Goal: Transaction & Acquisition: Purchase product/service

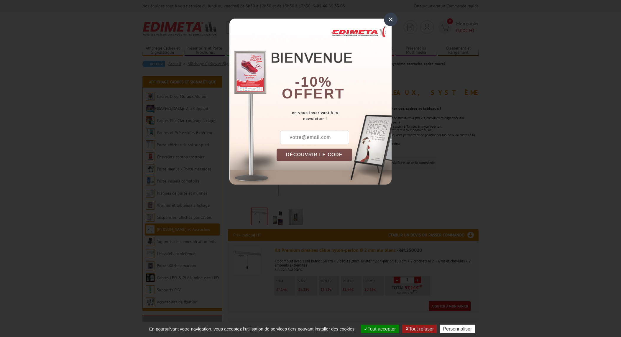
drag, startPoint x: 387, startPoint y: 17, endPoint x: 365, endPoint y: 26, distance: 23.3
click at [387, 17] on div "×" at bounding box center [391, 20] width 14 height 14
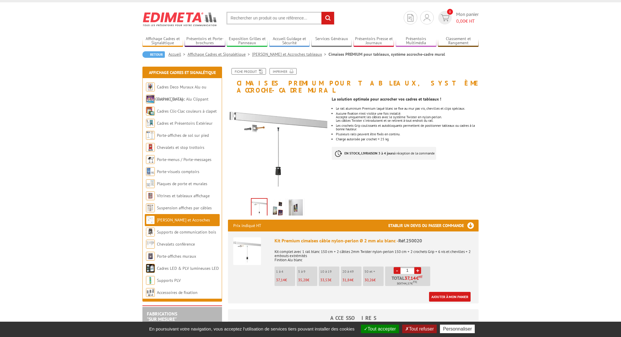
scroll to position [11, 0]
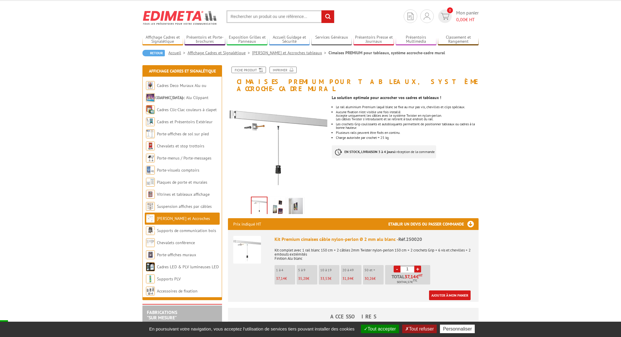
click at [277, 200] on img at bounding box center [277, 207] width 14 height 18
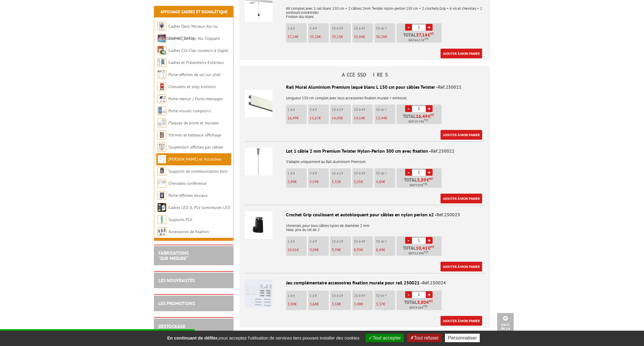
scroll to position [252, 0]
click at [258, 148] on img at bounding box center [259, 162] width 28 height 28
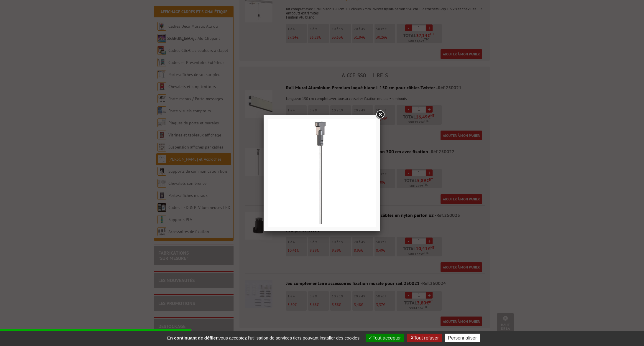
click at [379, 113] on link at bounding box center [380, 114] width 11 height 11
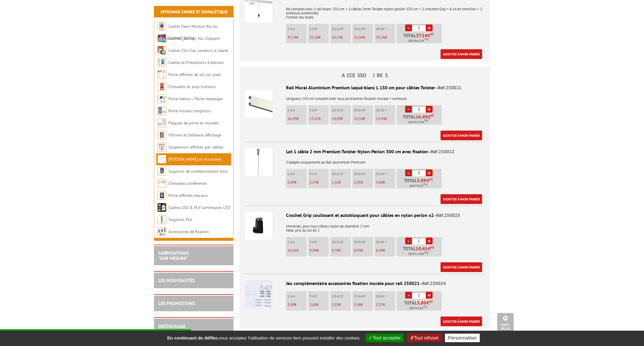
click at [430, 106] on link "+" at bounding box center [429, 109] width 7 height 7
type input "2"
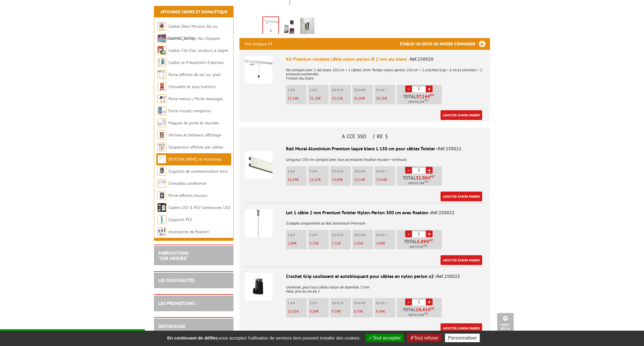
scroll to position [188, 0]
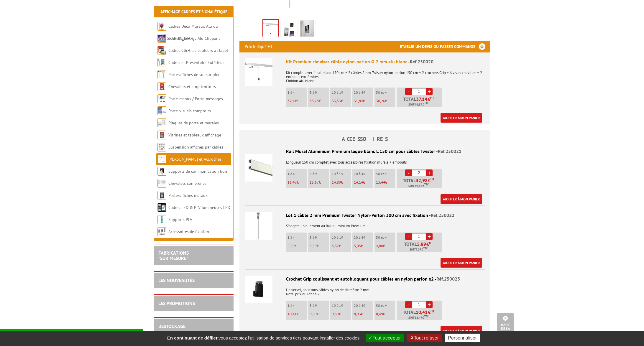
click at [428, 88] on link "+" at bounding box center [429, 91] width 7 height 7
click at [409, 88] on link "-" at bounding box center [408, 91] width 7 height 7
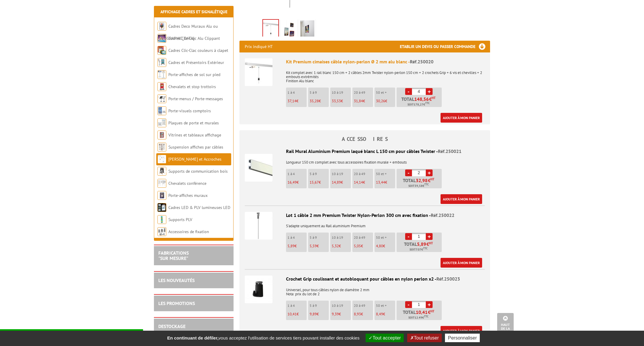
click at [409, 88] on link "-" at bounding box center [408, 91] width 7 height 7
click at [408, 88] on link "-" at bounding box center [408, 91] width 7 height 7
type input "1"
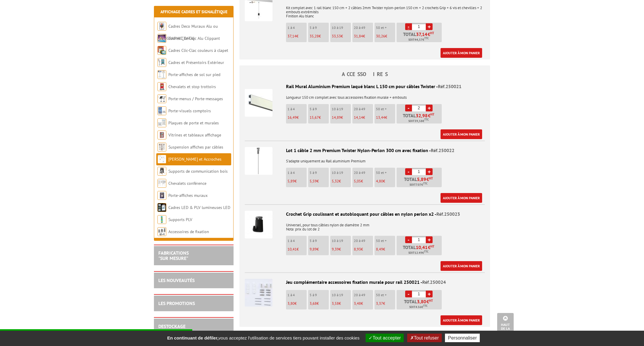
scroll to position [253, 0]
click at [428, 168] on link "+" at bounding box center [429, 171] width 7 height 7
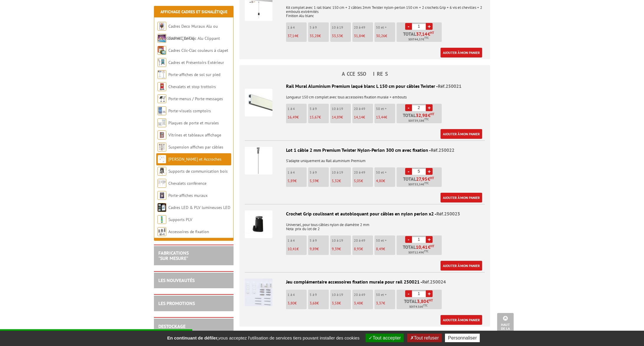
scroll to position [253, 0]
click at [428, 168] on link "+" at bounding box center [429, 171] width 7 height 7
type input "6"
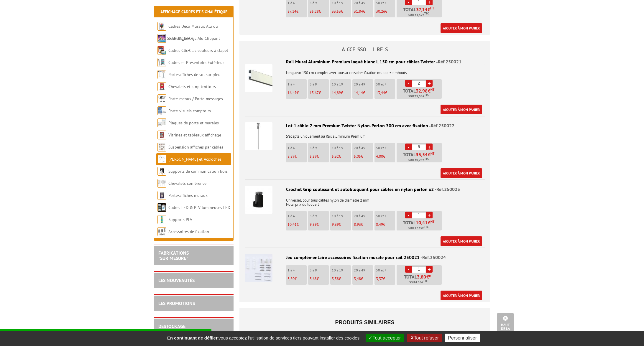
scroll to position [276, 0]
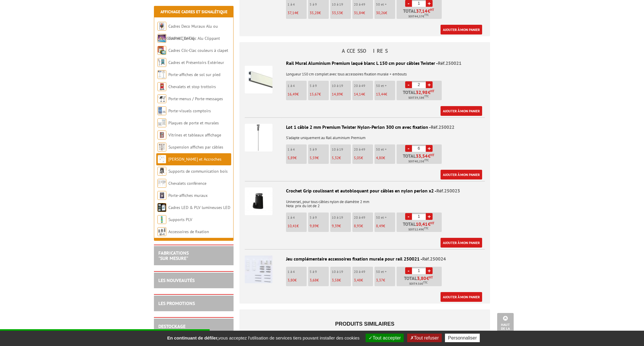
click at [260, 126] on img at bounding box center [259, 138] width 28 height 28
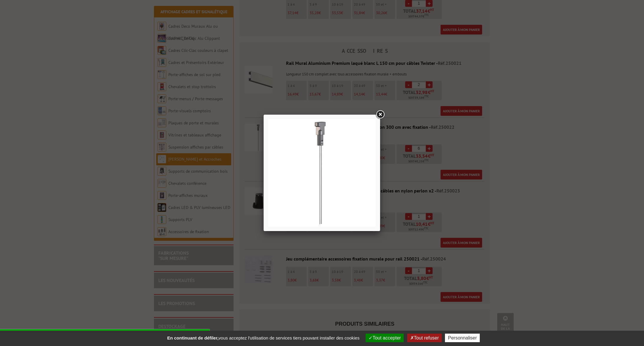
click at [380, 112] on link at bounding box center [380, 114] width 11 height 11
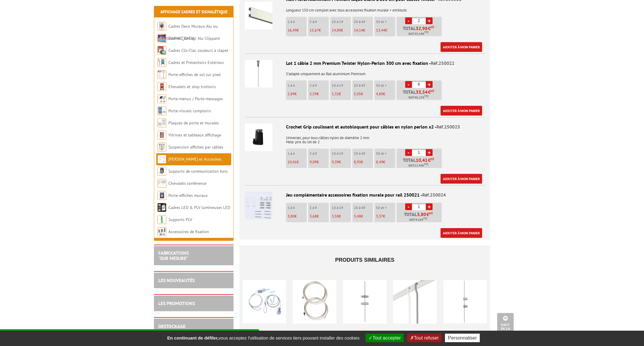
scroll to position [341, 0]
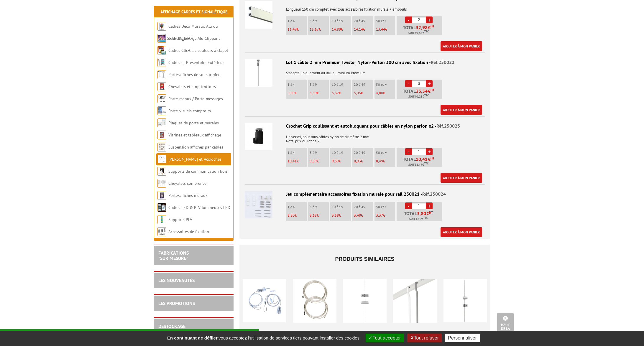
click at [267, 194] on img at bounding box center [259, 205] width 28 height 28
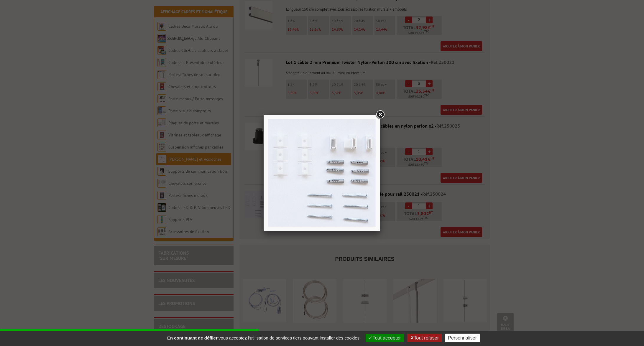
click at [378, 113] on link at bounding box center [380, 114] width 11 height 11
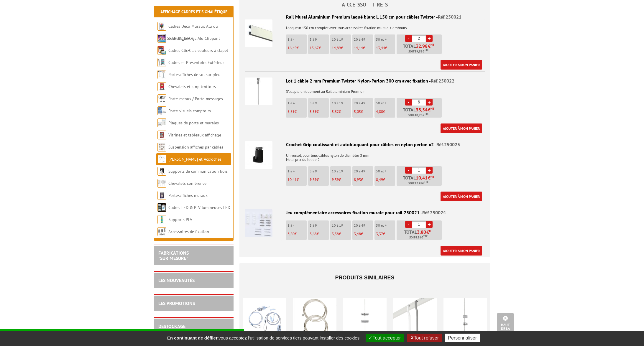
scroll to position [320, 0]
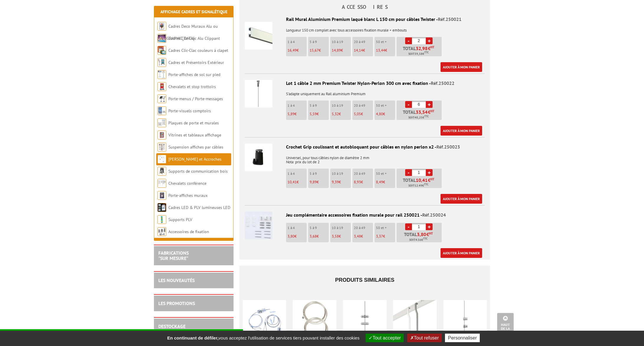
click at [428, 169] on link "+" at bounding box center [429, 172] width 7 height 7
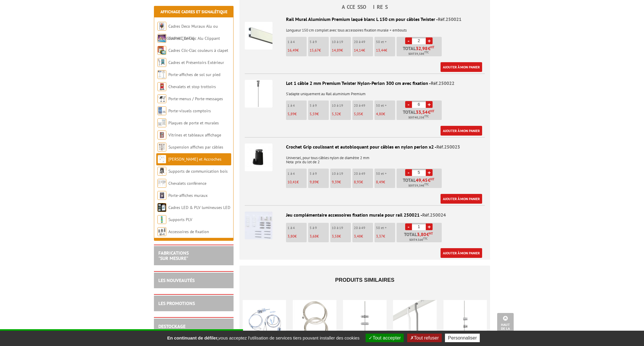
type input "6"
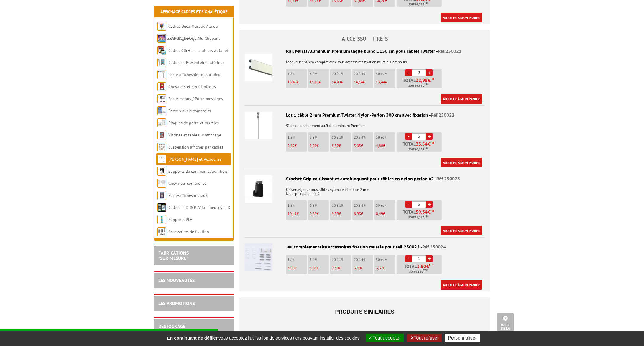
scroll to position [289, 0]
click at [409, 255] on link "-" at bounding box center [408, 258] width 7 height 7
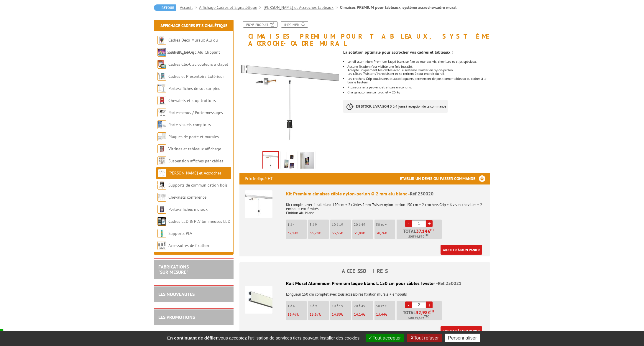
scroll to position [0, 0]
